Goal: Task Accomplishment & Management: Manage account settings

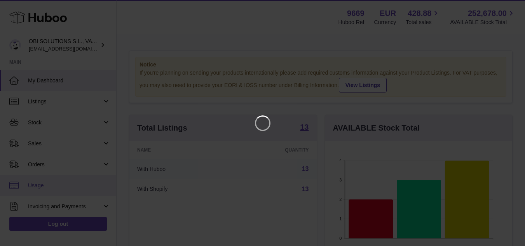
scroll to position [121, 190]
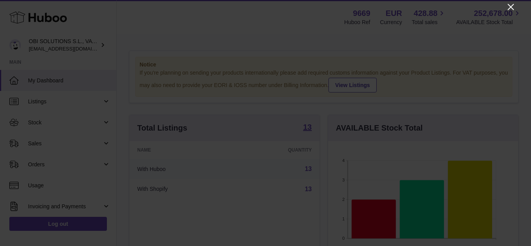
click at [512, 7] on icon "Close" at bounding box center [510, 6] width 9 height 9
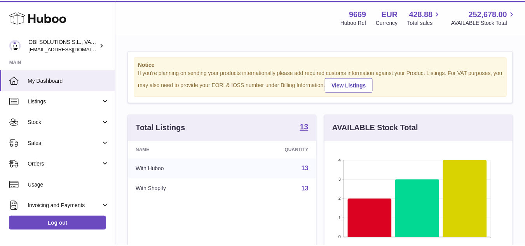
scroll to position [388681, 388615]
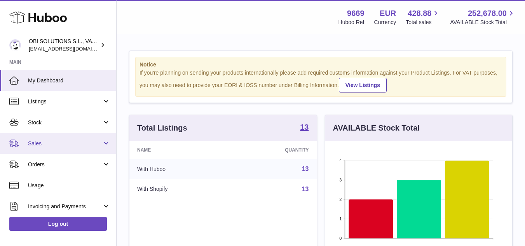
click at [33, 145] on span "Sales" at bounding box center [65, 143] width 74 height 7
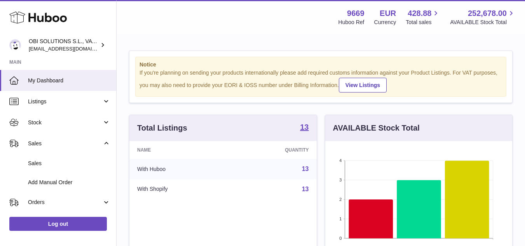
click at [108, 61] on strong "Main" at bounding box center [58, 64] width 116 height 11
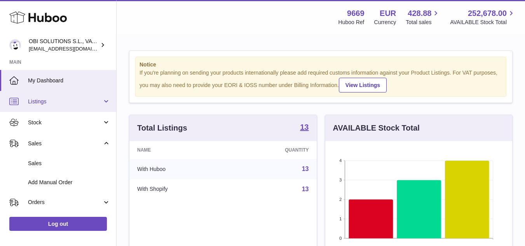
click at [35, 99] on span "Listings" at bounding box center [65, 101] width 74 height 7
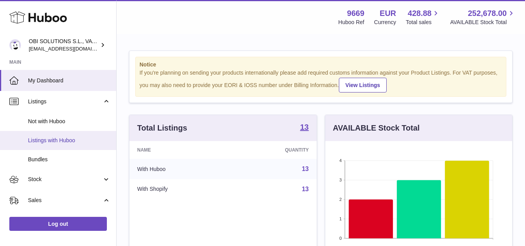
click at [47, 137] on span "Listings with Huboo" at bounding box center [69, 140] width 82 height 7
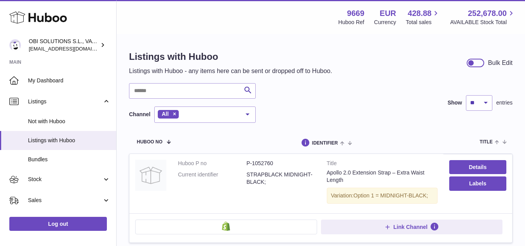
click at [261, 165] on dd "P-1052760" at bounding box center [281, 163] width 68 height 7
copy dd "1052760"
click at [474, 168] on link "Details" at bounding box center [477, 167] width 57 height 14
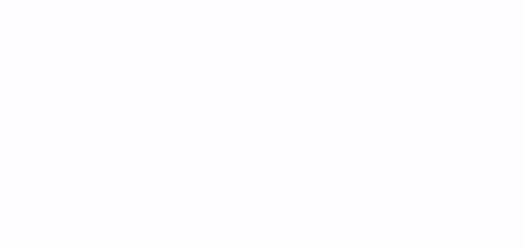
select select
select select "****"
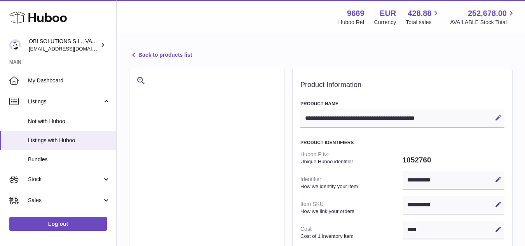
click at [153, 57] on link "Back to products list" at bounding box center [160, 55] width 63 height 9
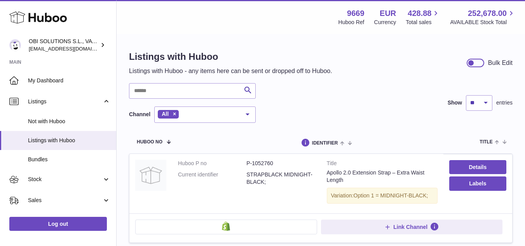
scroll to position [39, 0]
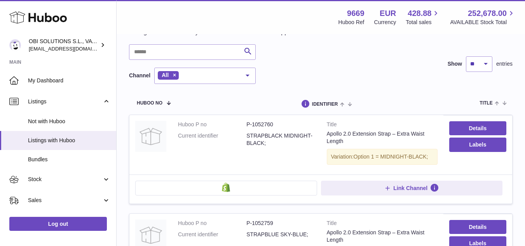
click at [263, 123] on dd "P-1052760" at bounding box center [281, 124] width 68 height 7
copy dd "1052760"
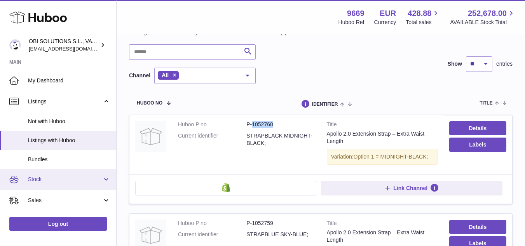
click at [46, 176] on span "Stock" at bounding box center [65, 179] width 74 height 7
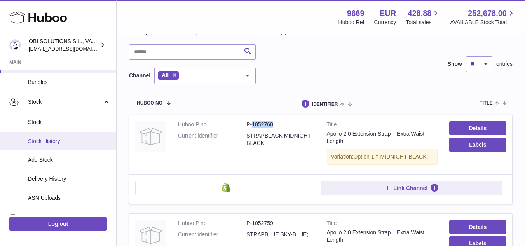
scroll to position [78, 0]
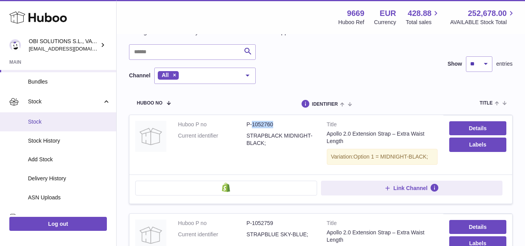
click at [47, 122] on span "Stock" at bounding box center [69, 121] width 82 height 7
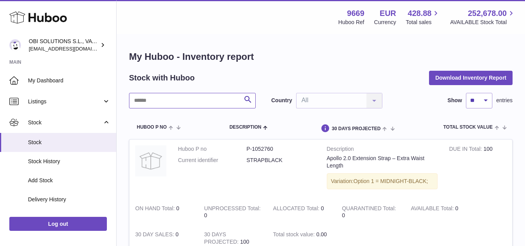
click at [203, 97] on input "text" at bounding box center [192, 101] width 127 height 16
paste input "*******"
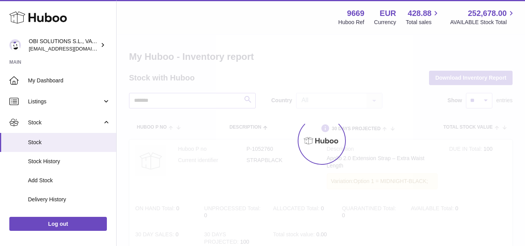
type input "*******"
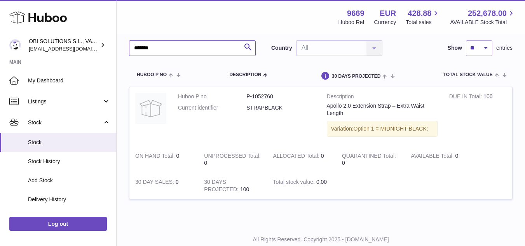
scroll to position [39, 0]
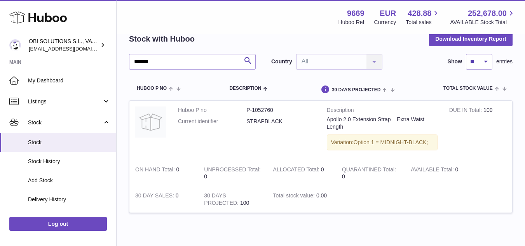
click at [175, 124] on td "Huboo P no P-1052760 Current identifier STRAPBLACK" at bounding box center [246, 130] width 149 height 59
click at [350, 127] on div "Apollo 2.0 Extension Strap – Extra Waist Length" at bounding box center [382, 123] width 111 height 15
click at [479, 126] on td "DUE IN Total 100" at bounding box center [478, 130] width 69 height 59
click at [493, 107] on td "DUE IN Total 100" at bounding box center [478, 130] width 69 height 59
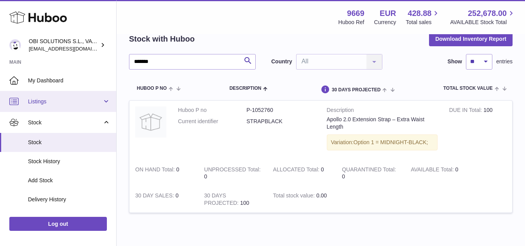
click at [36, 101] on span "Listings" at bounding box center [65, 101] width 74 height 7
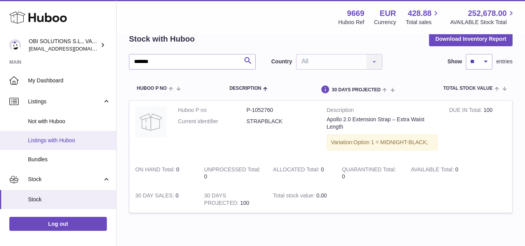
click at [45, 140] on span "Listings with Huboo" at bounding box center [69, 140] width 82 height 7
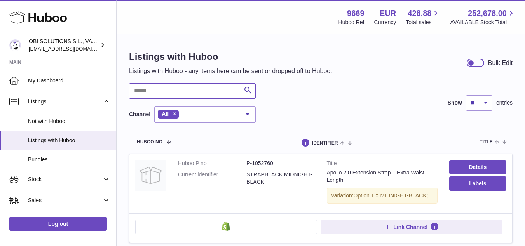
click at [204, 90] on input "text" at bounding box center [192, 91] width 127 height 16
paste input "*******"
type input "*******"
click at [479, 169] on link "Details" at bounding box center [477, 167] width 57 height 14
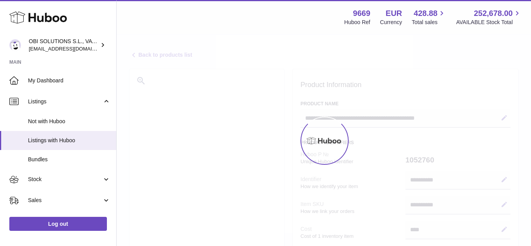
select select
select select "****"
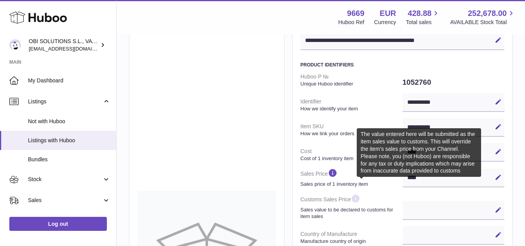
scroll to position [117, 0]
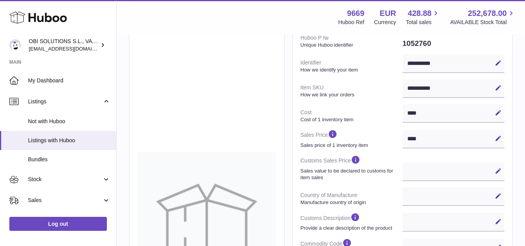
click at [353, 199] on strong "Manufacture country of origin" at bounding box center [351, 202] width 100 height 7
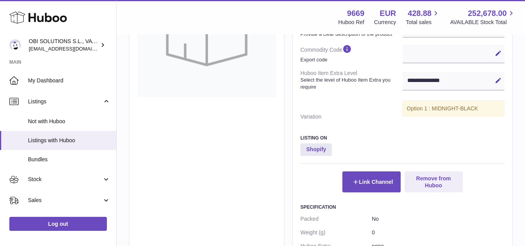
scroll to position [311, 0]
